Goal: Task Accomplishment & Management: Manage account settings

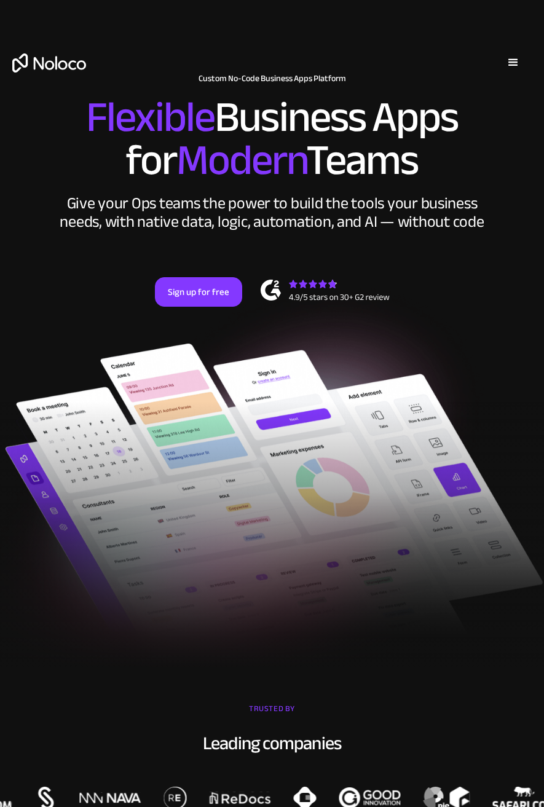
click at [508, 55] on div "menu" at bounding box center [513, 62] width 15 height 15
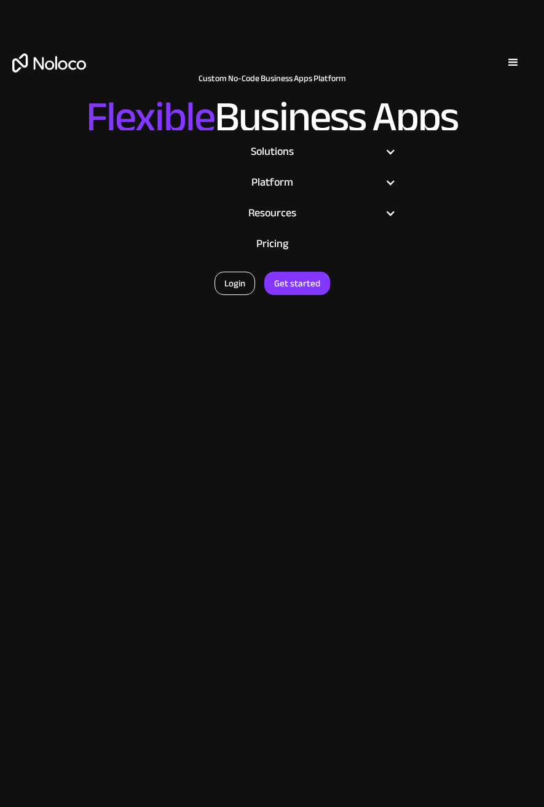
click at [235, 278] on link "Login" at bounding box center [235, 283] width 41 height 23
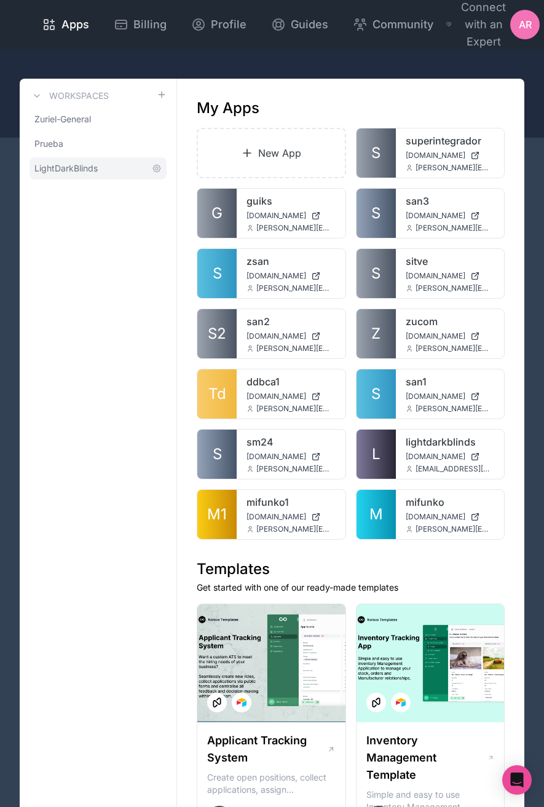
click at [84, 170] on span "LightDarkBlinds" at bounding box center [65, 168] width 63 height 12
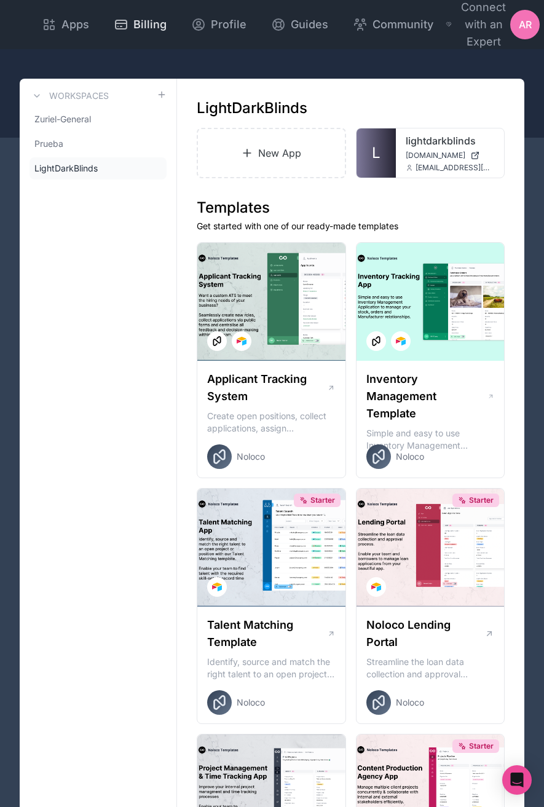
click at [131, 26] on div "Billing" at bounding box center [140, 24] width 53 height 17
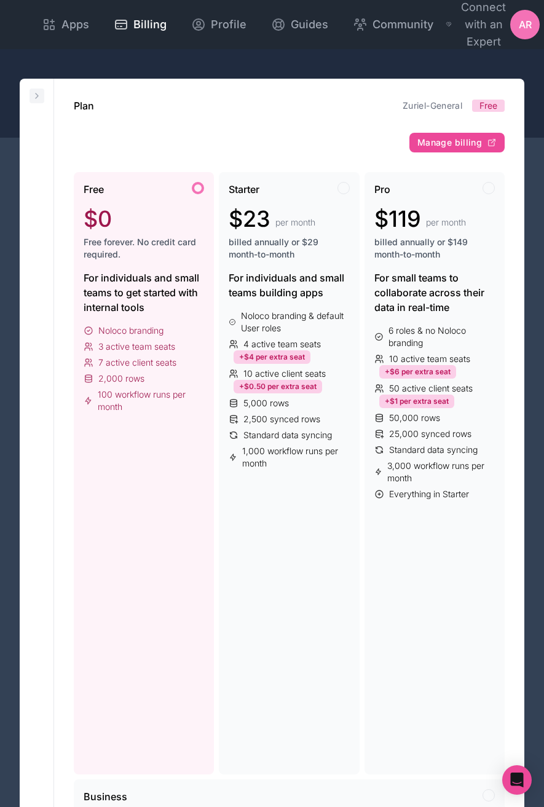
click at [42, 94] on button at bounding box center [37, 96] width 15 height 15
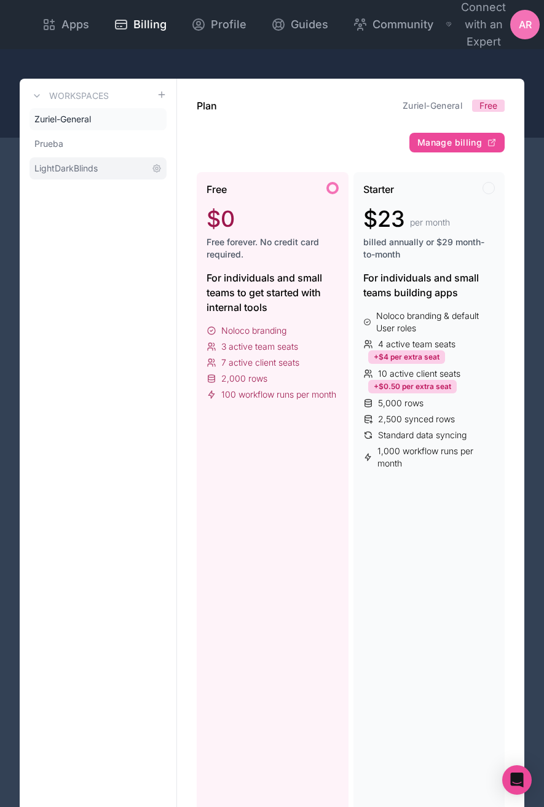
click at [75, 171] on span "LightDarkBlinds" at bounding box center [65, 168] width 63 height 12
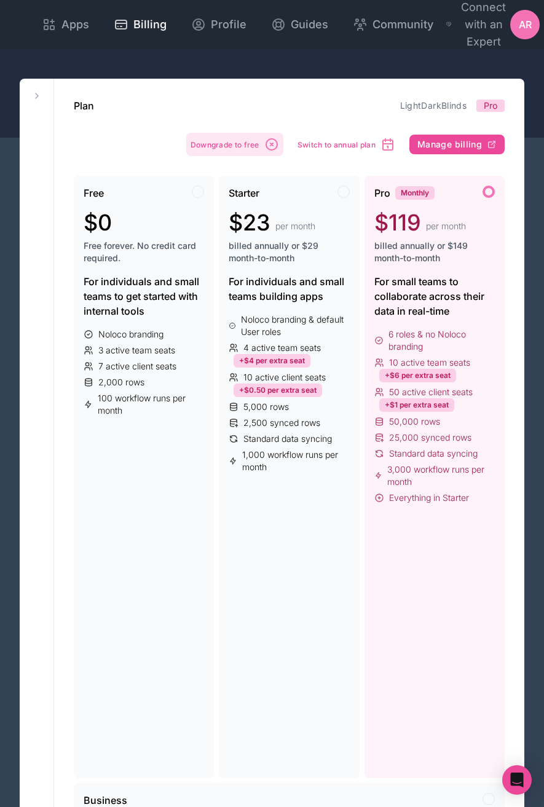
click at [256, 155] on button "Downgrade to free" at bounding box center [234, 144] width 97 height 23
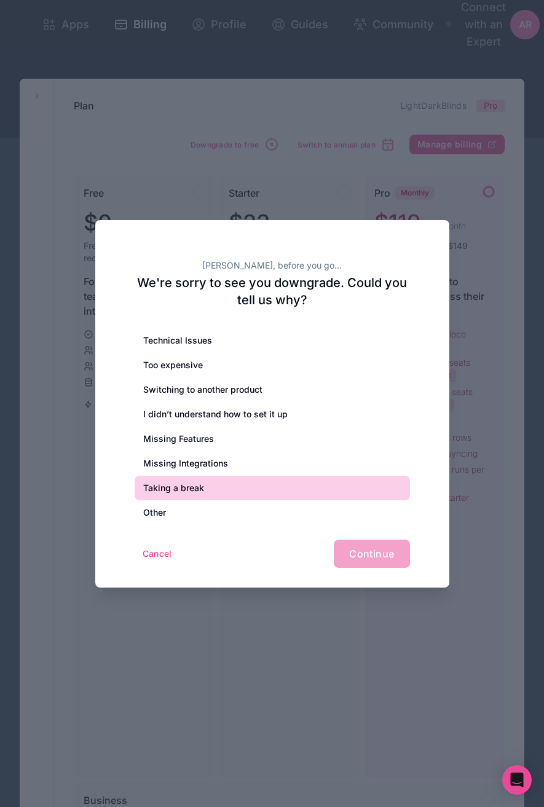
click at [182, 481] on div "Taking a break" at bounding box center [272, 488] width 275 height 25
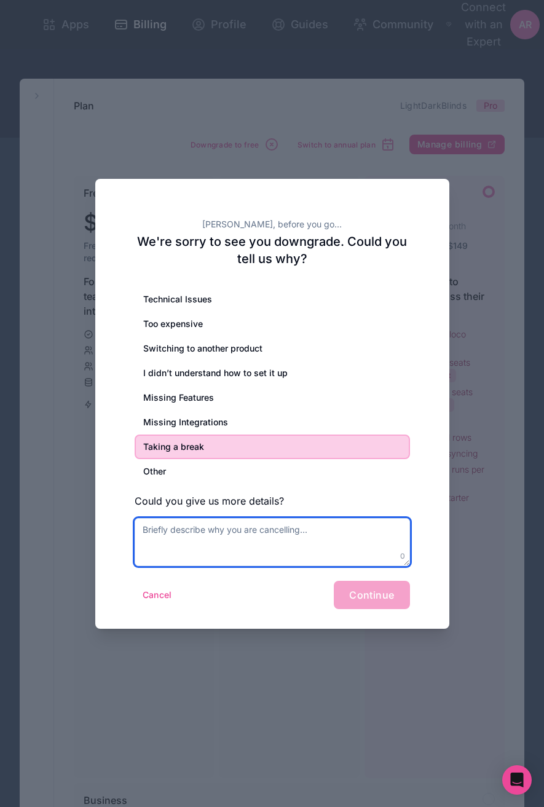
drag, startPoint x: 263, startPoint y: 549, endPoint x: 269, endPoint y: 547, distance: 6.4
click at [264, 549] on textarea at bounding box center [272, 542] width 275 height 48
click at [251, 550] on textarea at bounding box center [272, 542] width 275 height 48
type textarea "U"
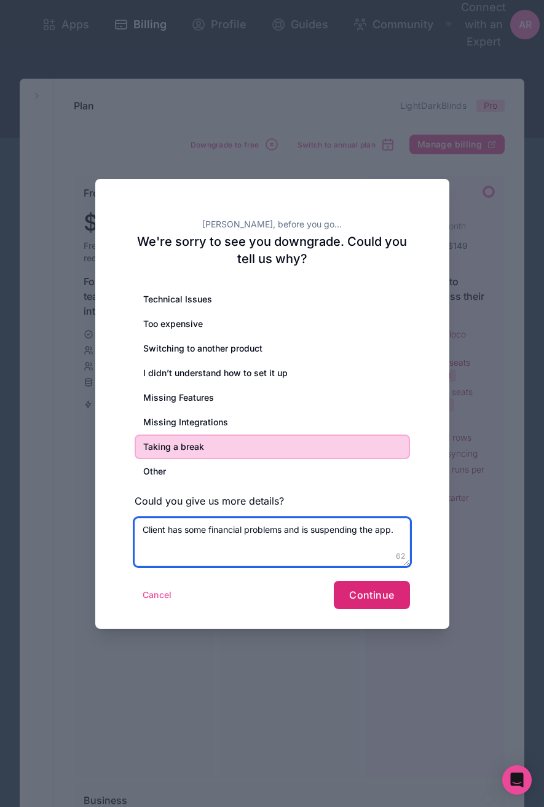
type textarea "Client has some financial problems and is suspending the app."
click at [379, 601] on button "Continue" at bounding box center [372, 595] width 76 height 28
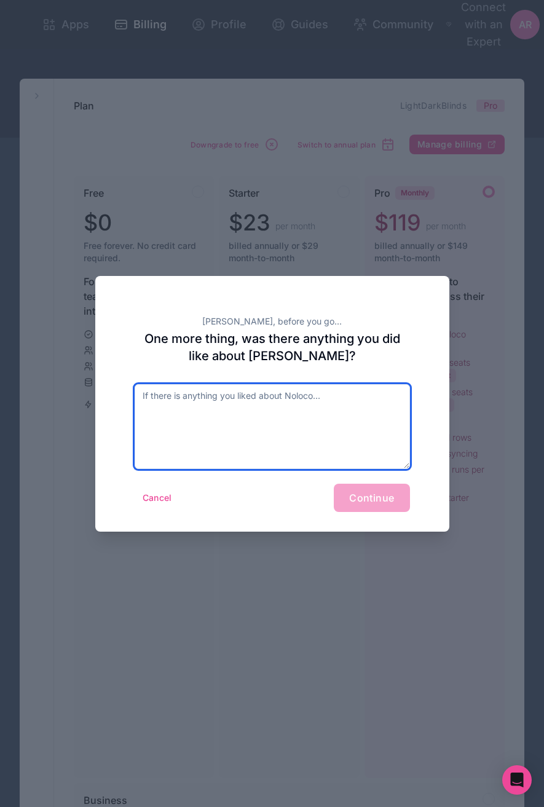
drag, startPoint x: 283, startPoint y: 440, endPoint x: 274, endPoint y: 443, distance: 9.1
click at [274, 443] on textarea at bounding box center [272, 426] width 275 height 85
click at [273, 443] on textarea at bounding box center [272, 426] width 275 height 85
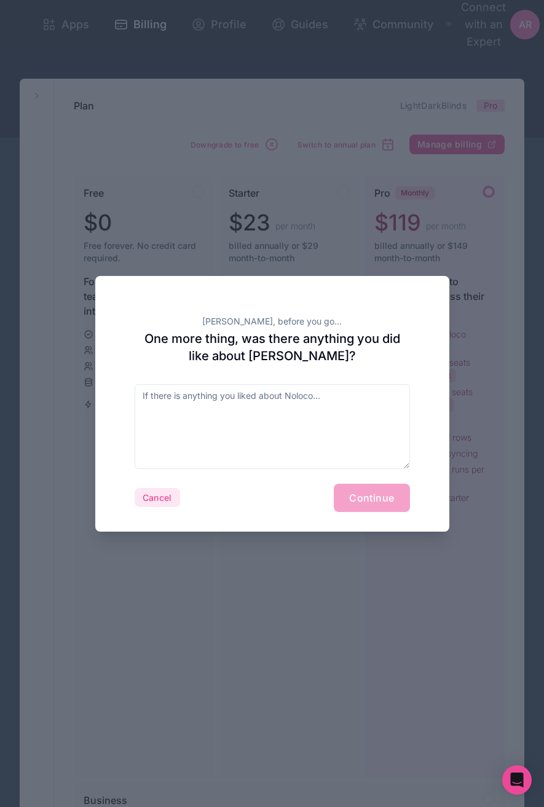
click at [160, 500] on button "Cancel" at bounding box center [157, 498] width 45 height 20
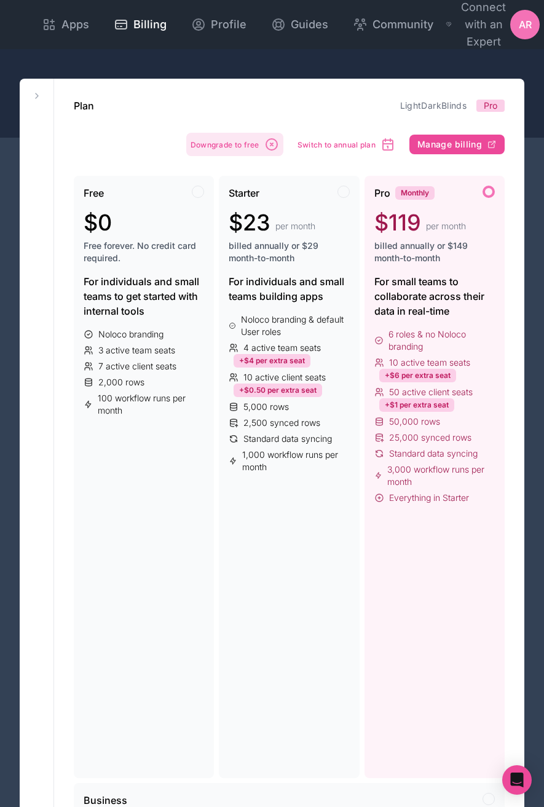
click at [217, 137] on button "Downgrade to free" at bounding box center [234, 144] width 97 height 23
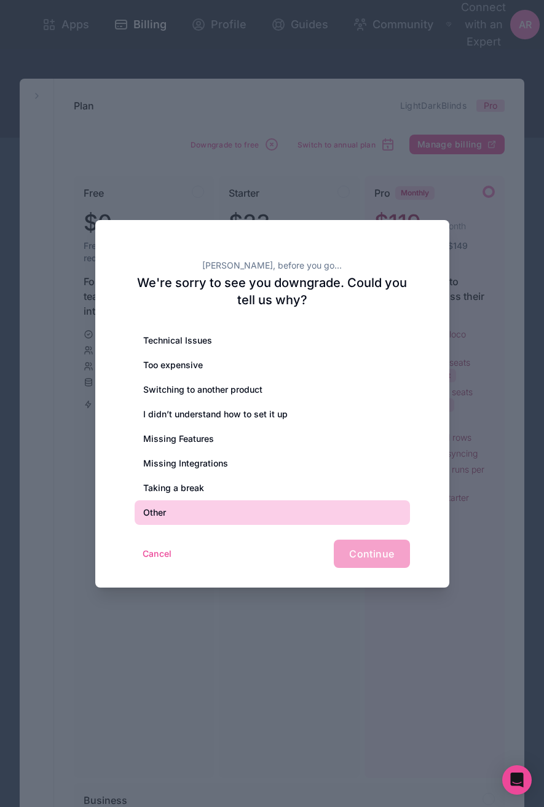
click at [198, 507] on div "Other" at bounding box center [272, 512] width 275 height 25
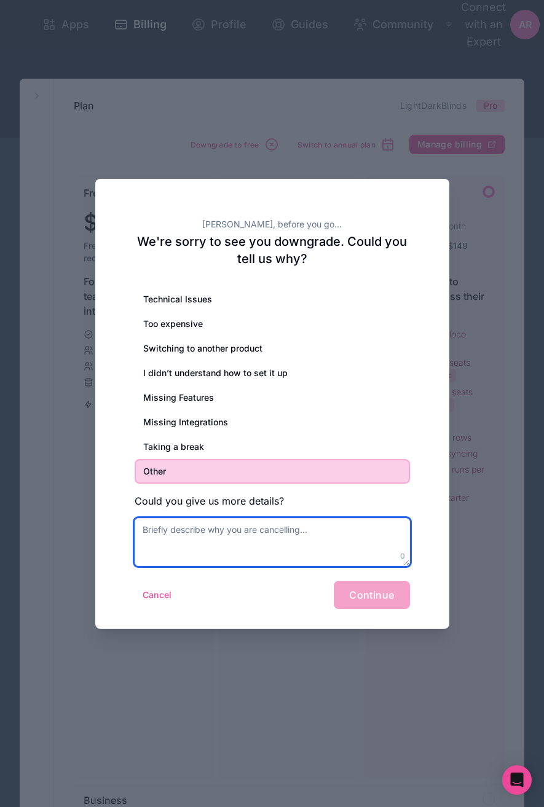
click at [224, 556] on textarea at bounding box center [272, 542] width 275 height 48
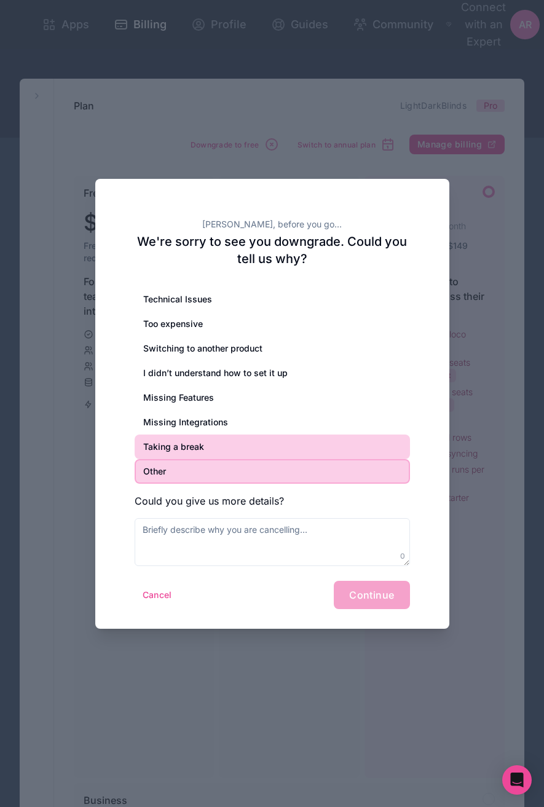
click at [221, 443] on div "Taking a break" at bounding box center [272, 447] width 275 height 25
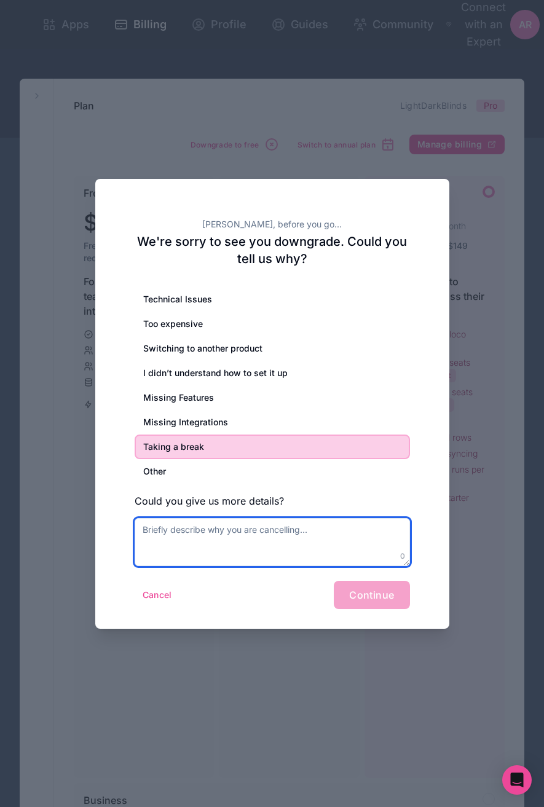
click at [223, 526] on textarea at bounding box center [272, 542] width 275 height 48
type textarea "A"
type textarea "Project was paused by client"
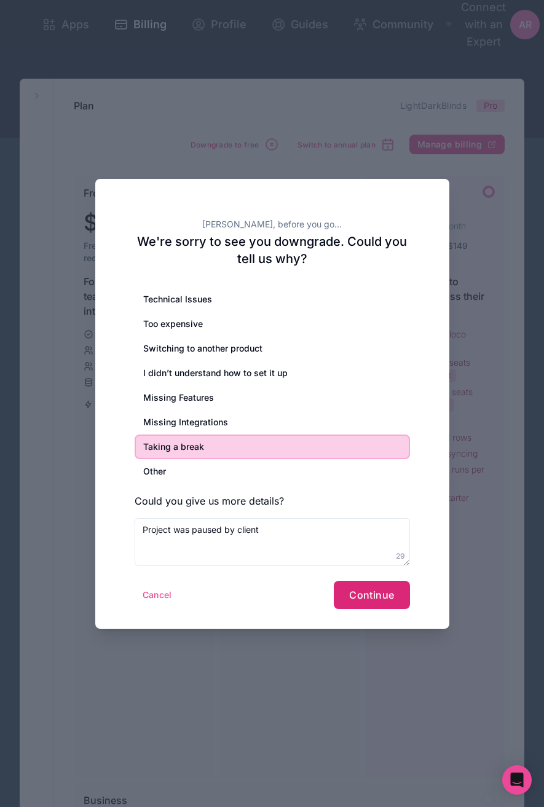
click at [371, 584] on button "Continue" at bounding box center [372, 595] width 76 height 28
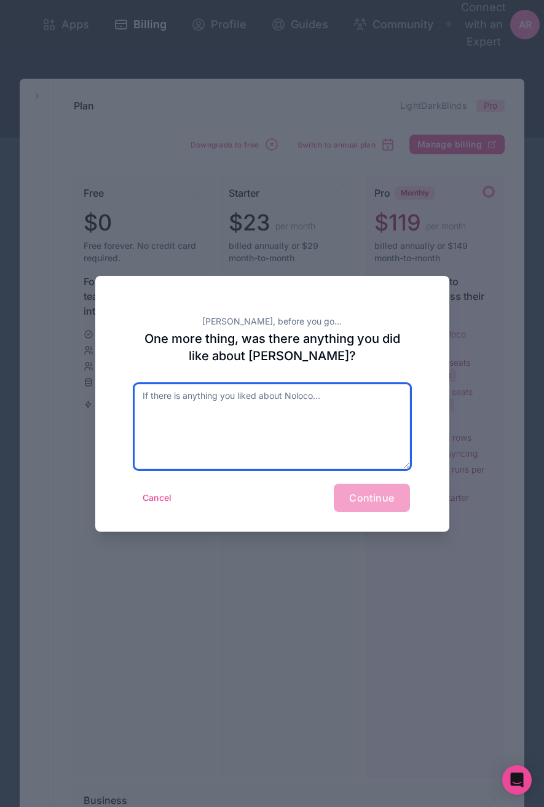
click at [256, 438] on textarea at bounding box center [272, 426] width 275 height 85
type textarea "Love it"
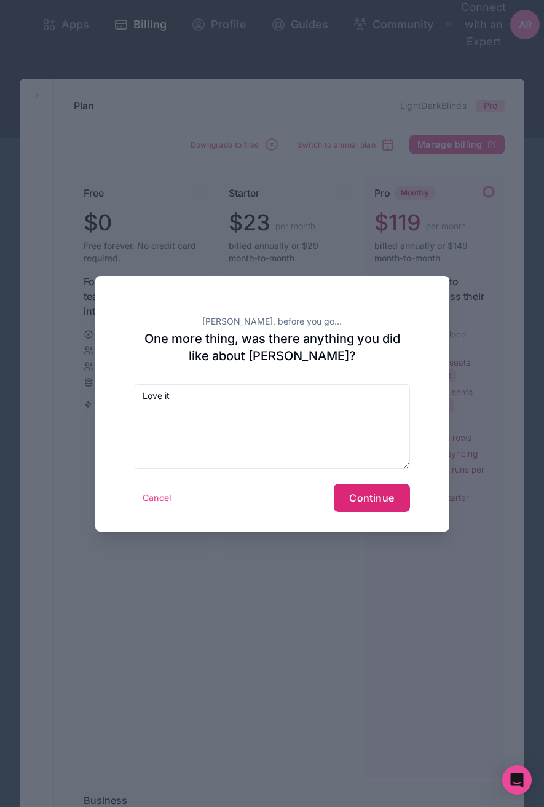
click at [370, 489] on button "Continue" at bounding box center [372, 498] width 76 height 28
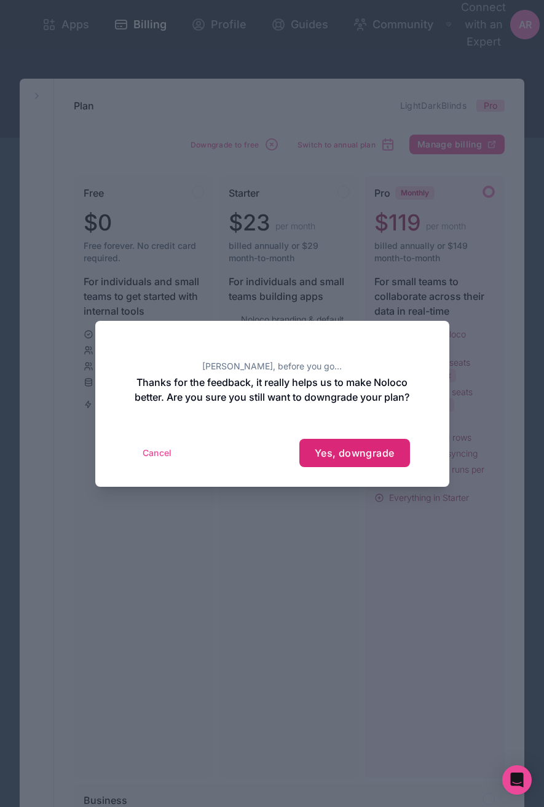
click at [333, 459] on span "Yes, downgrade" at bounding box center [355, 453] width 80 height 12
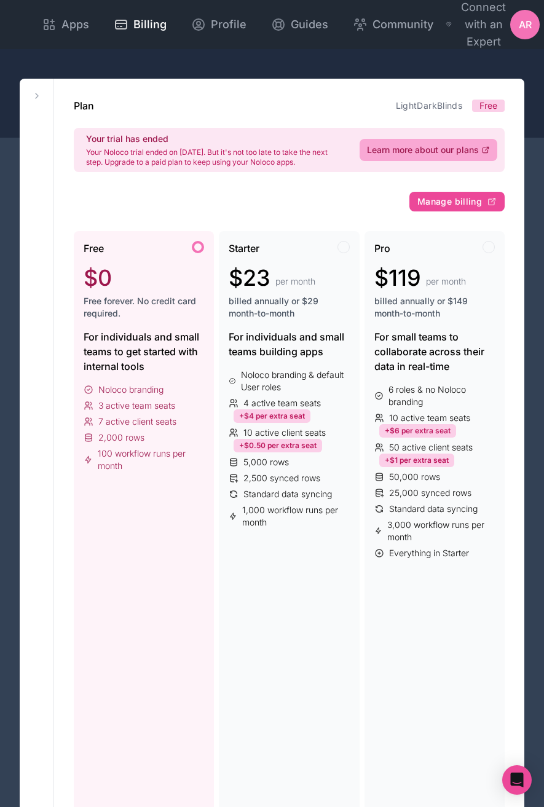
drag, startPoint x: 279, startPoint y: 94, endPoint x: 300, endPoint y: 89, distance: 22.1
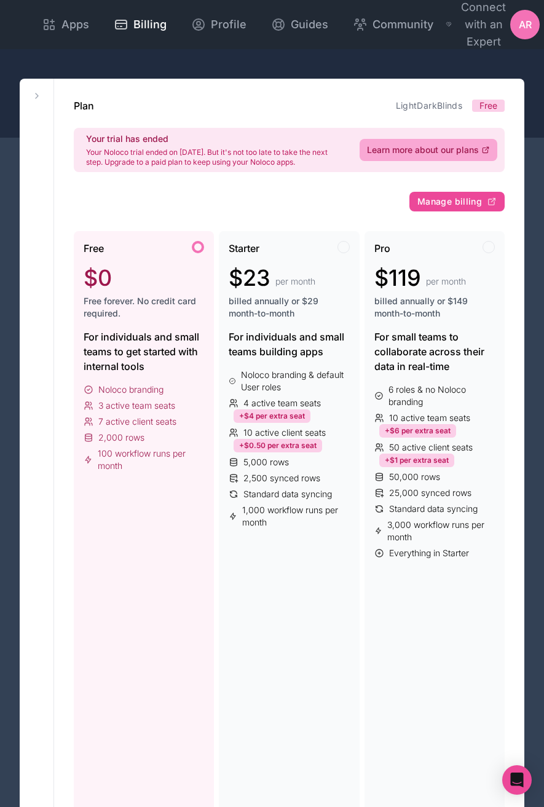
click at [272, 60] on div at bounding box center [272, 93] width 544 height 89
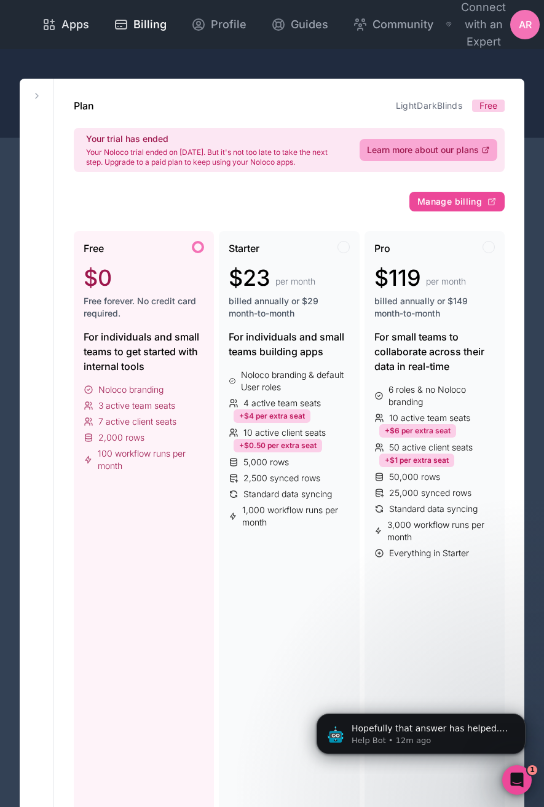
click at [83, 31] on span "Apps" at bounding box center [75, 24] width 28 height 17
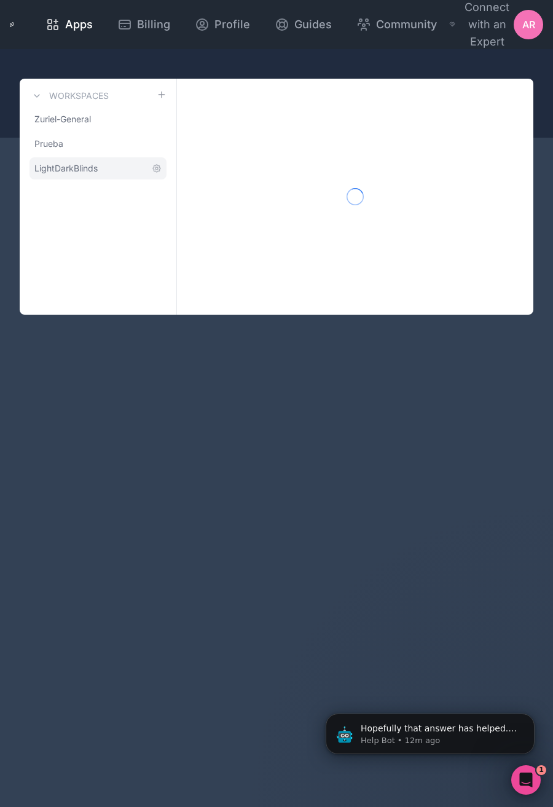
click at [69, 165] on span "LightDarkBlinds" at bounding box center [65, 168] width 63 height 12
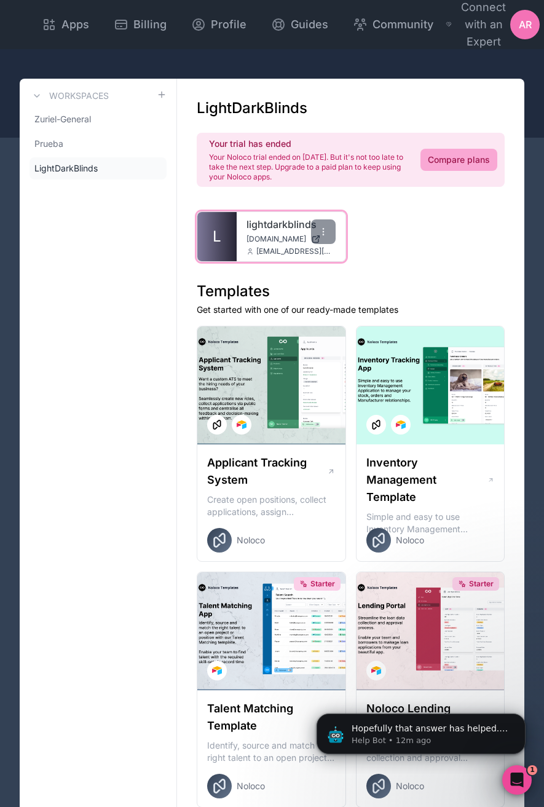
click at [231, 234] on link "L" at bounding box center [216, 236] width 39 height 49
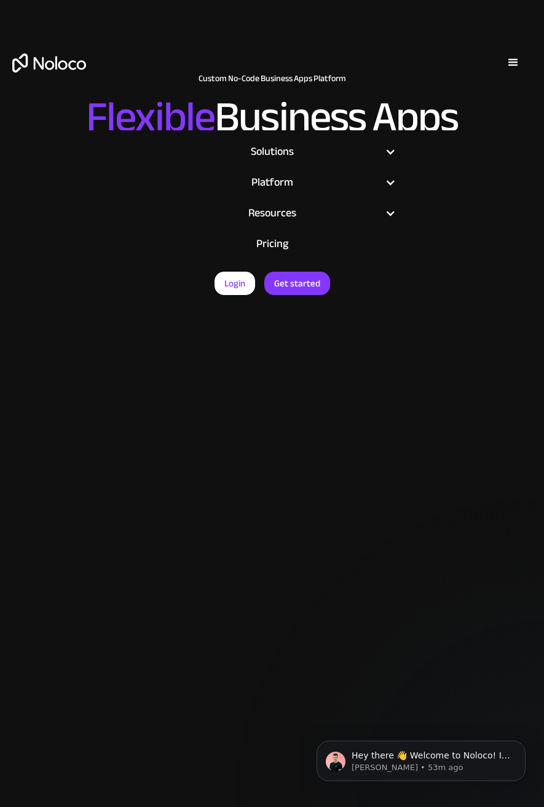
click at [513, 62] on div "menu" at bounding box center [513, 62] width 15 height 15
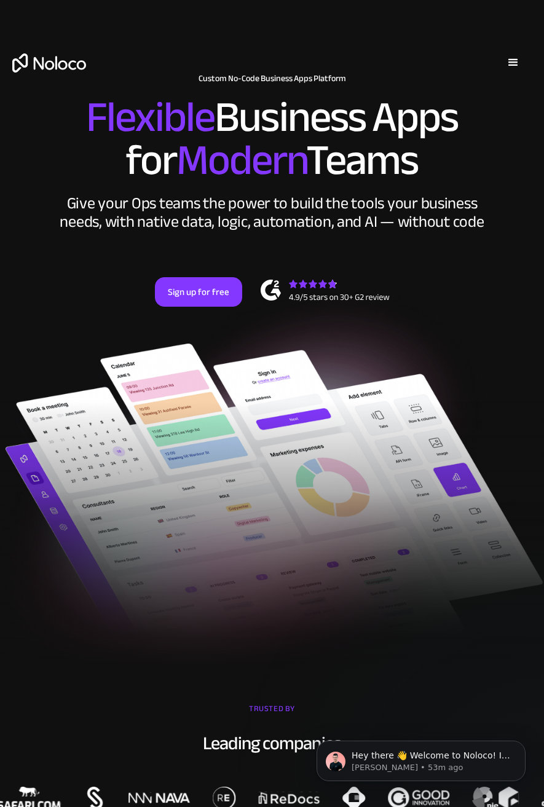
click at [513, 62] on div "menu" at bounding box center [513, 62] width 15 height 15
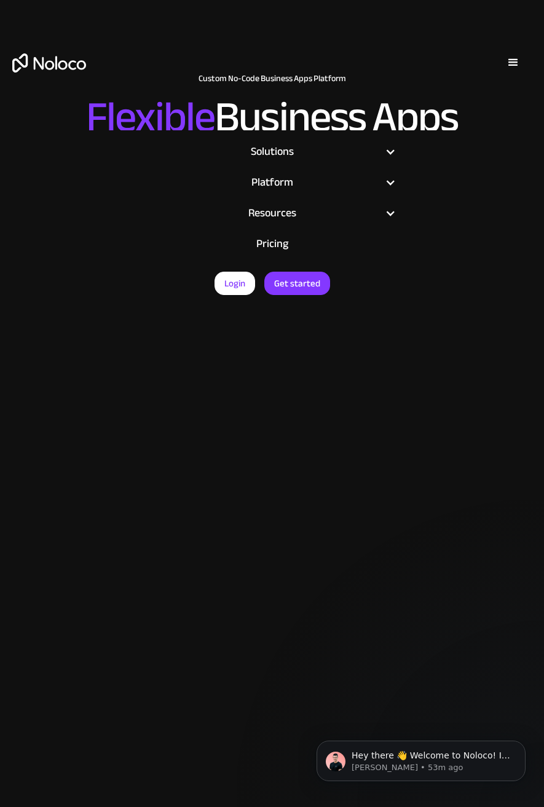
click at [425, 66] on div "Login Get started" at bounding box center [272, 75] width 544 height 86
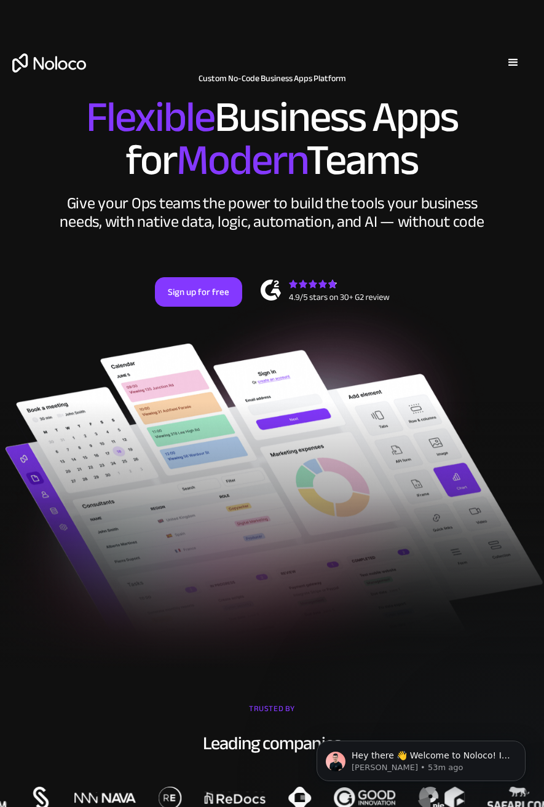
click at [516, 62] on div "menu" at bounding box center [513, 62] width 15 height 15
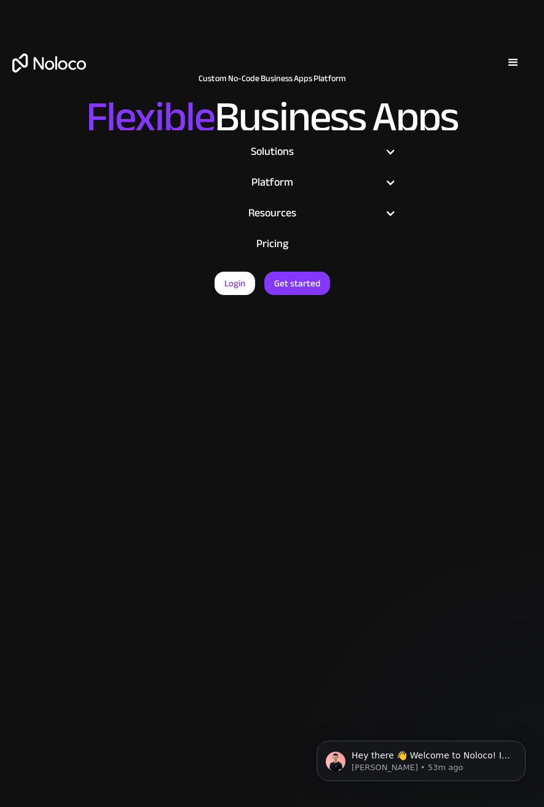
click at [364, 49] on div "Login Get started" at bounding box center [272, 75] width 544 height 86
